Goal: Information Seeking & Learning: Learn about a topic

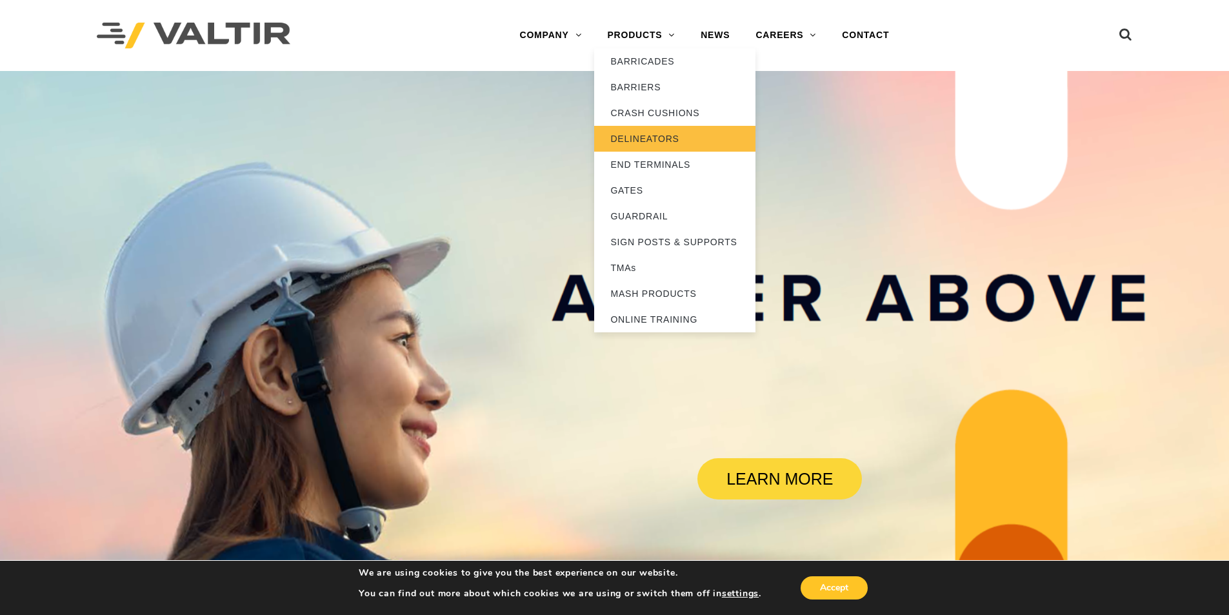
click at [652, 126] on link "DELINEATORS" at bounding box center [674, 139] width 161 height 26
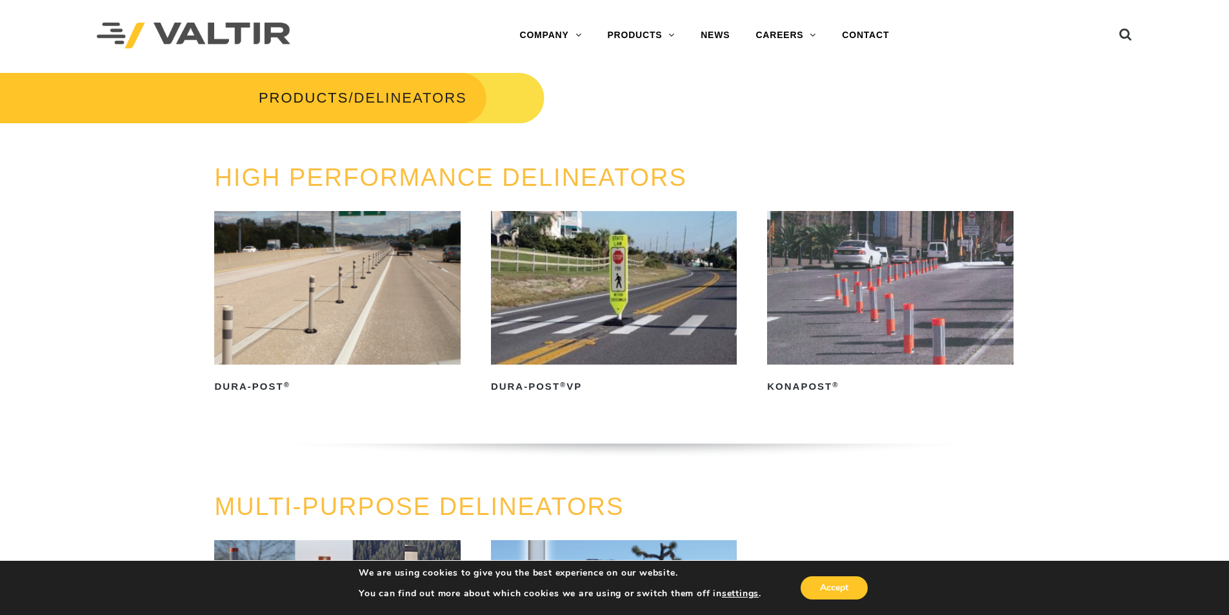
click at [291, 370] on link "Dura-Post ®" at bounding box center [337, 304] width 246 height 186
click at [786, 394] on h2 "KonaPost ®" at bounding box center [890, 386] width 246 height 21
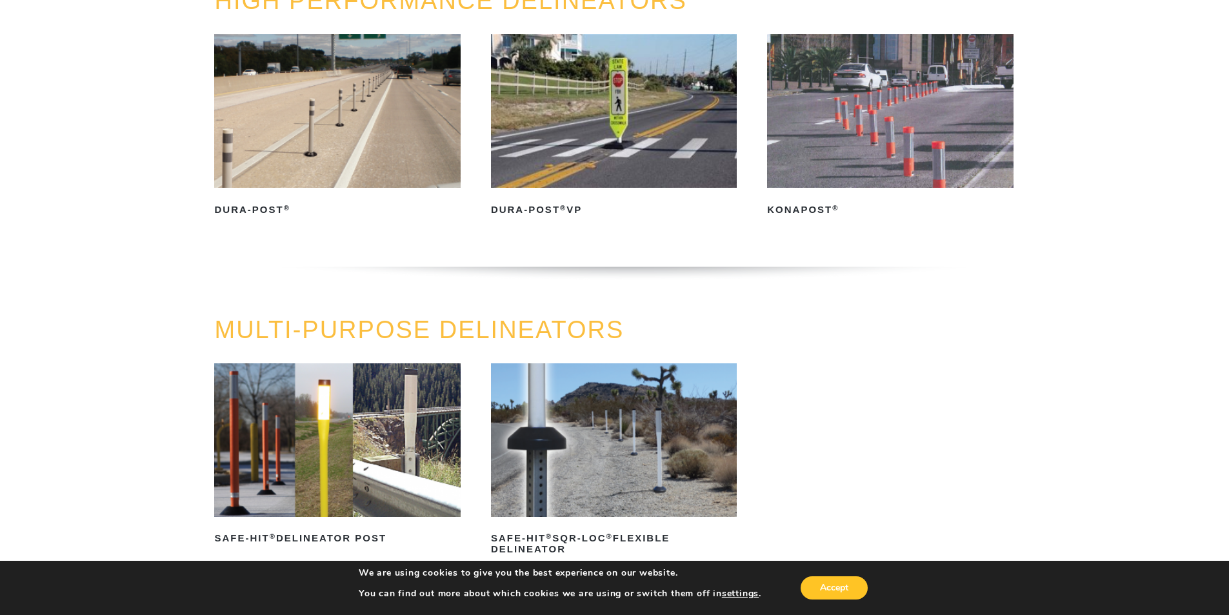
scroll to position [65, 0]
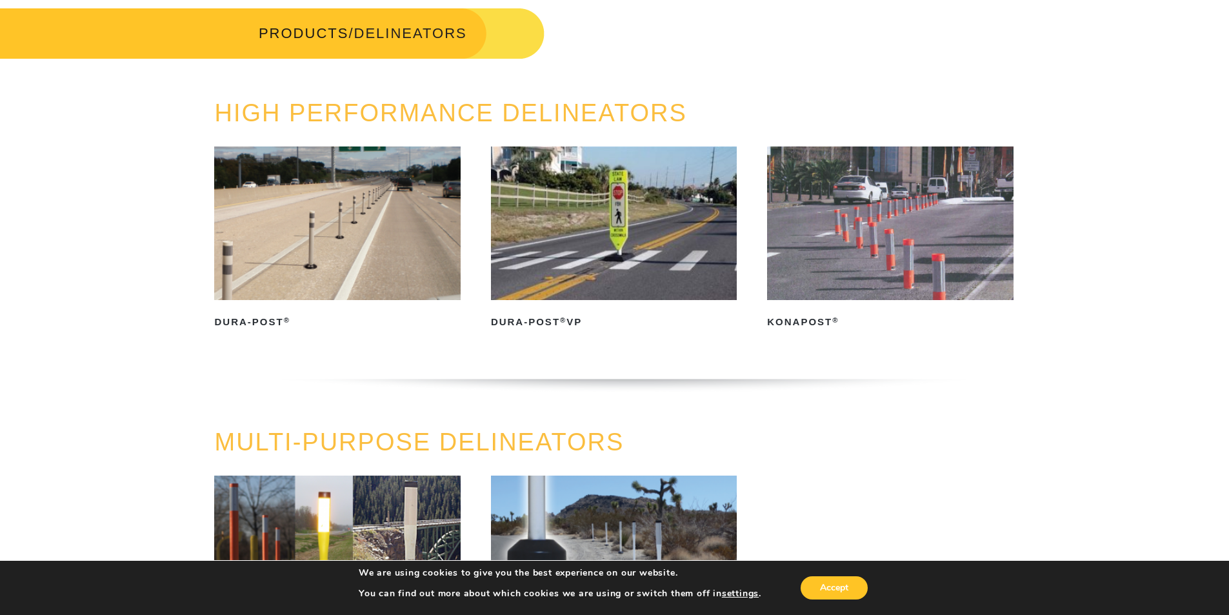
click at [334, 307] on link "Dura-Post ®" at bounding box center [337, 239] width 246 height 186
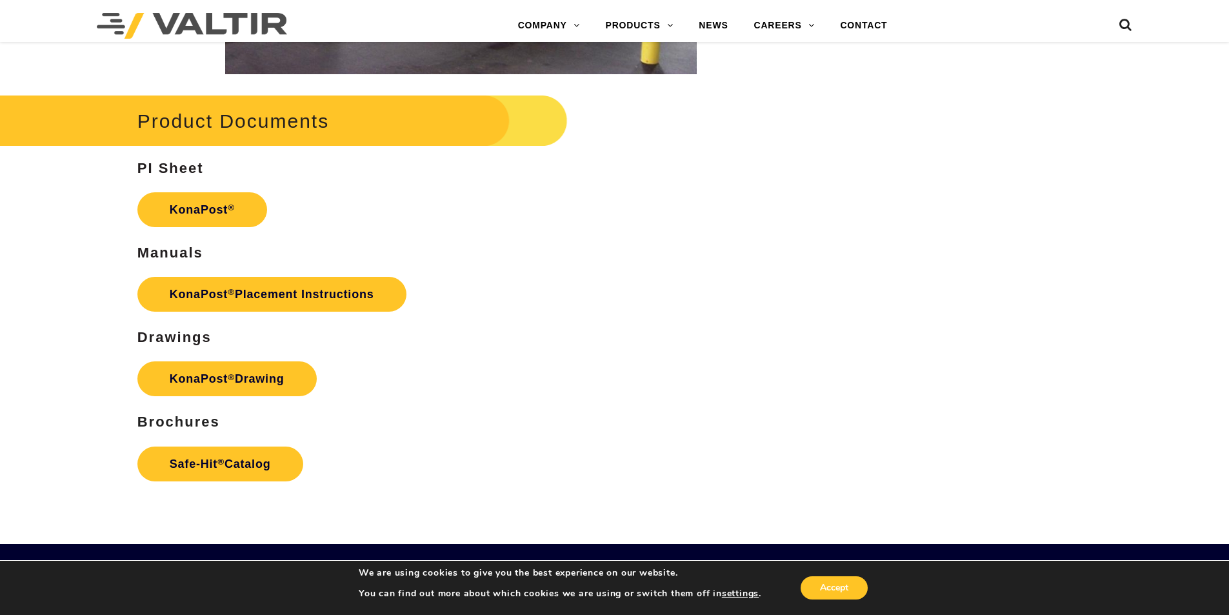
scroll to position [2516, 0]
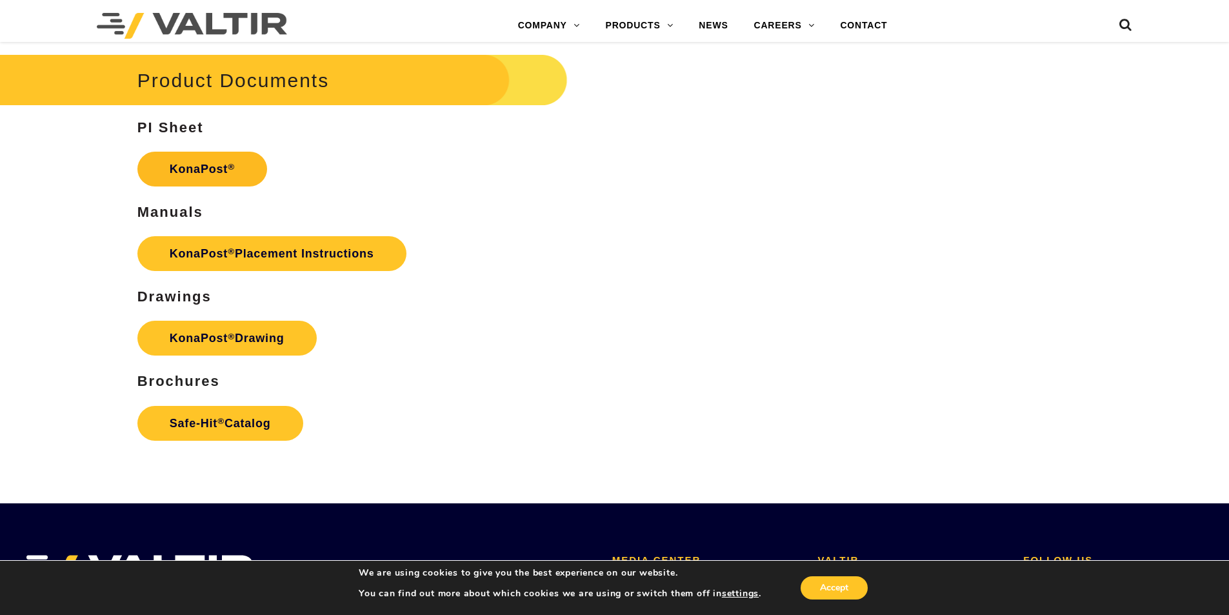
click at [210, 172] on link "KonaPost ®" at bounding box center [202, 169] width 130 height 35
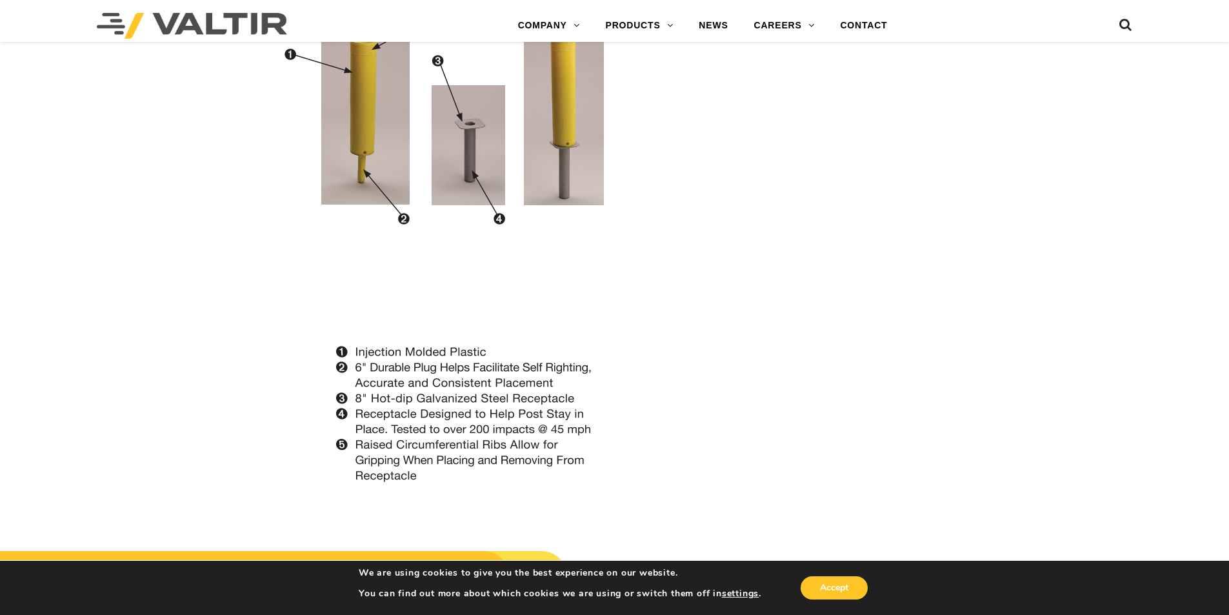
scroll to position [1032, 0]
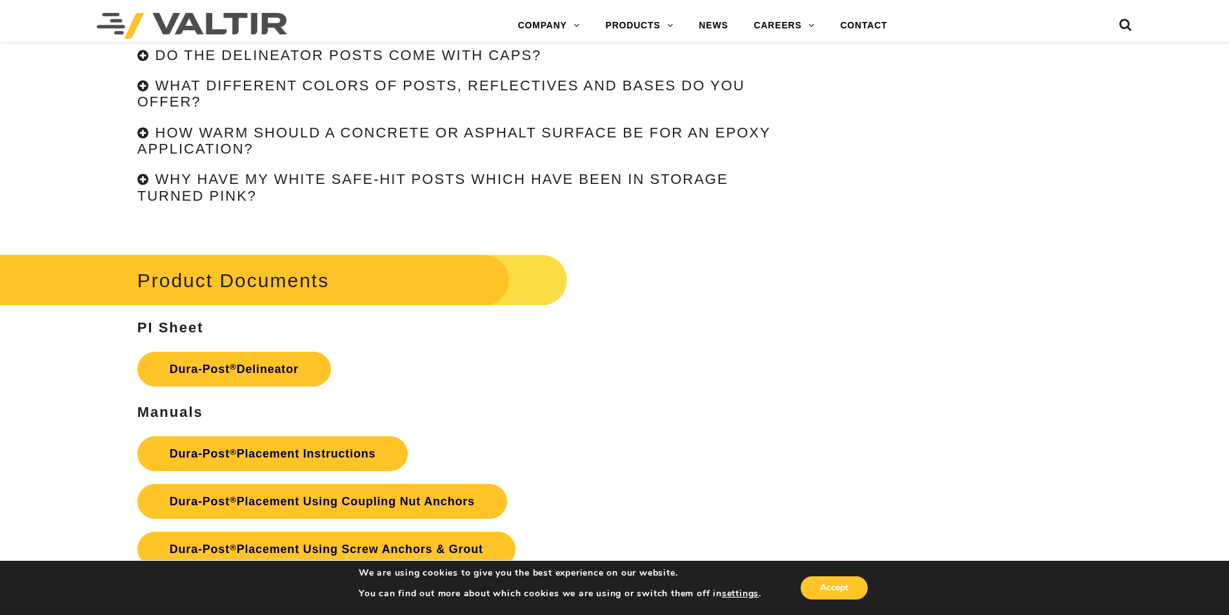
scroll to position [3225, 0]
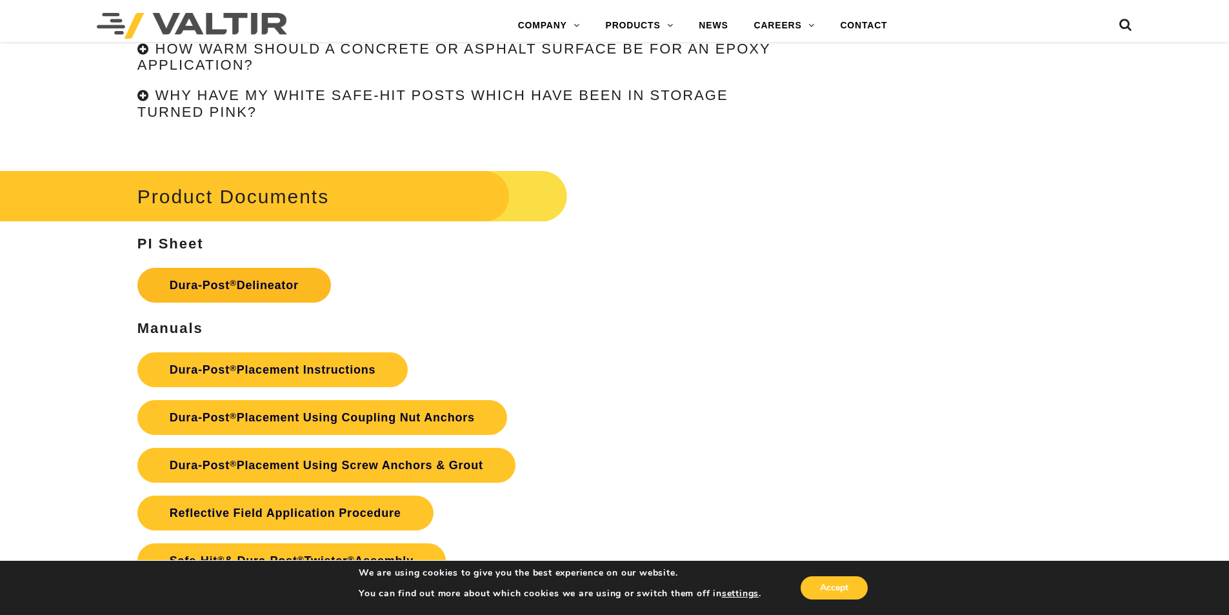
click at [274, 288] on link "Dura-Post ® Delineator" at bounding box center [234, 285] width 194 height 35
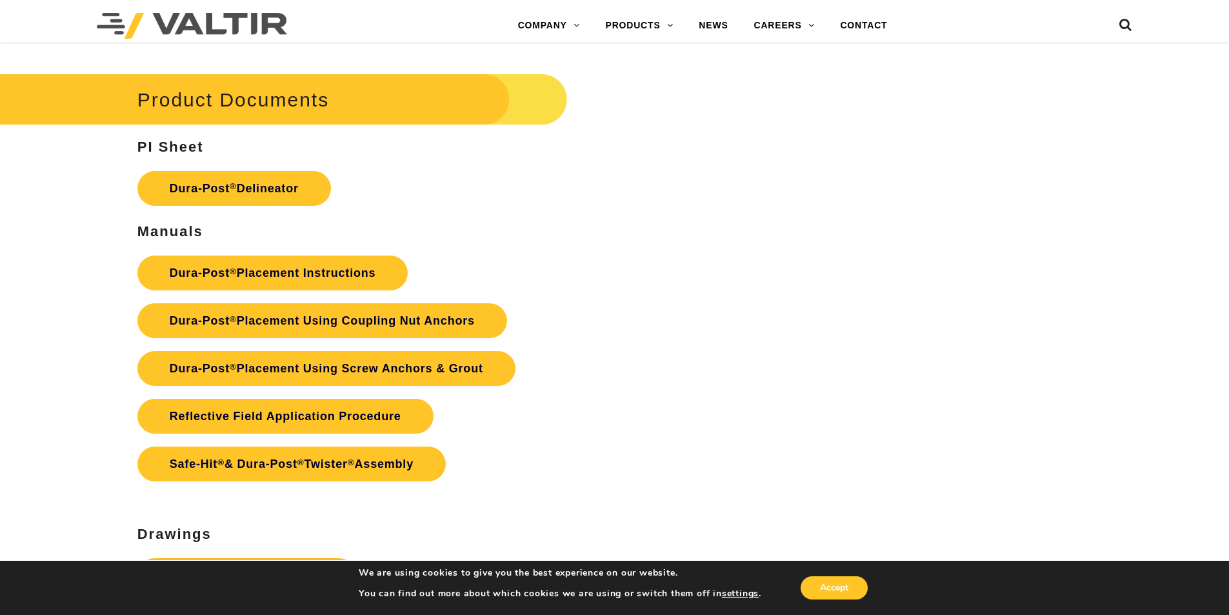
scroll to position [3483, 0]
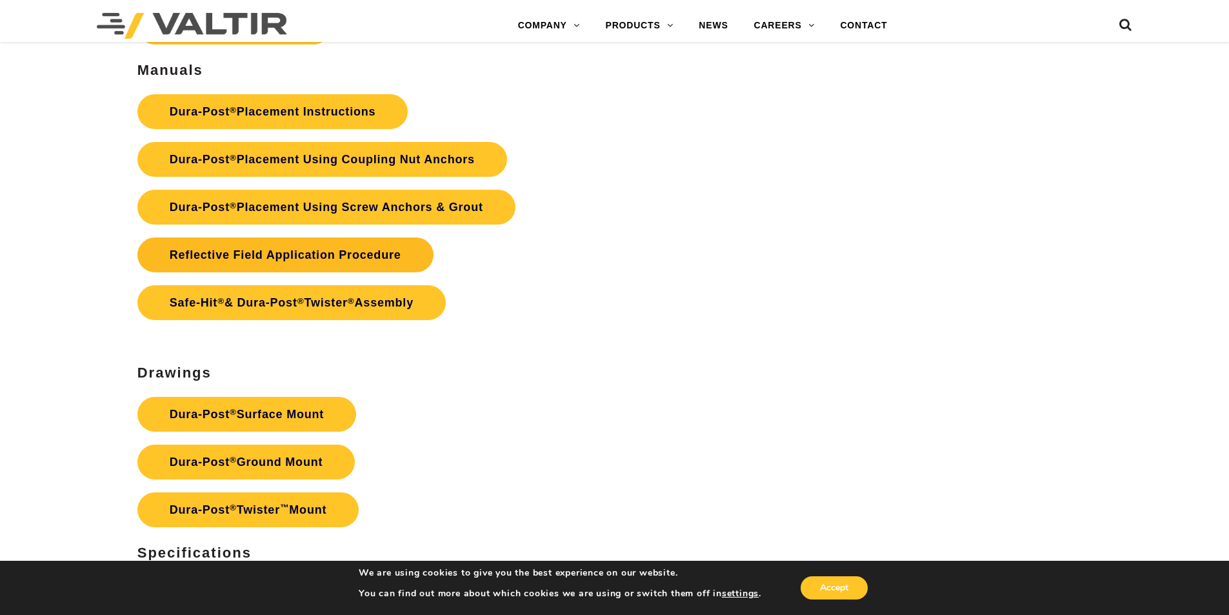
click at [262, 262] on link "Reflective Field Application Procedure" at bounding box center [285, 254] width 296 height 35
